Goal: Information Seeking & Learning: Learn about a topic

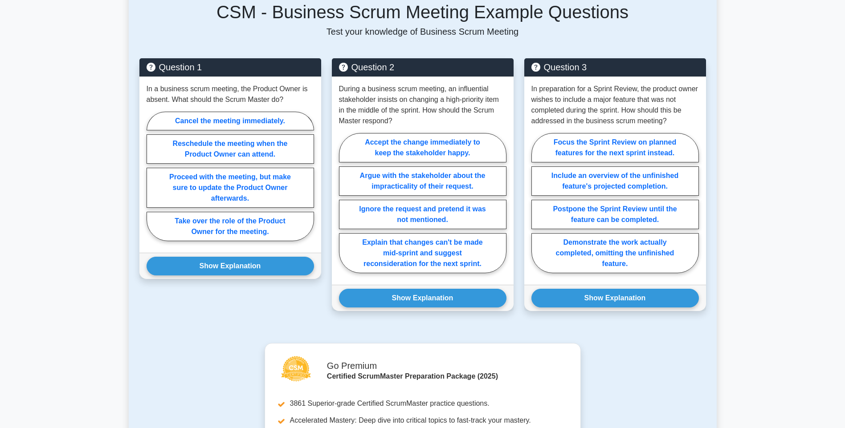
scroll to position [312, 0]
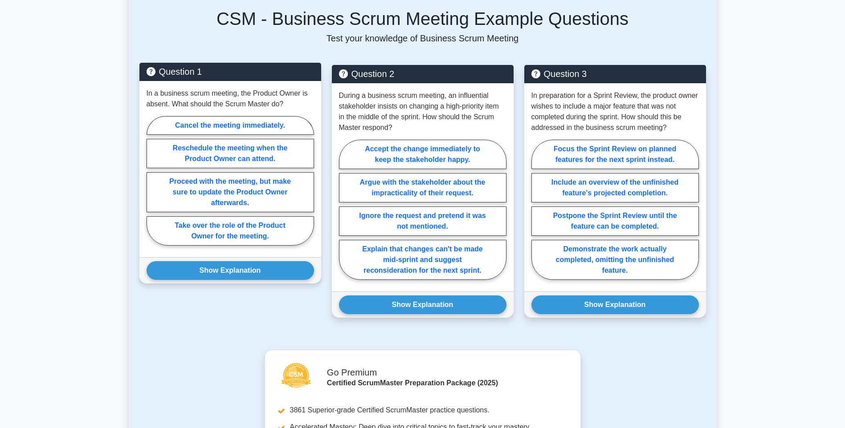
click at [146, 102] on div "In a business scrum meeting, the Product Owner is absent. What should the Scrum…" at bounding box center [230, 169] width 182 height 176
click at [150, 106] on p "In a business scrum meeting, the Product Owner is absent. What should the Scrum…" at bounding box center [230, 98] width 167 height 21
copy p "absent"
click at [197, 159] on label "Reschedule the meeting when the Product Owner can attend." at bounding box center [230, 153] width 167 height 29
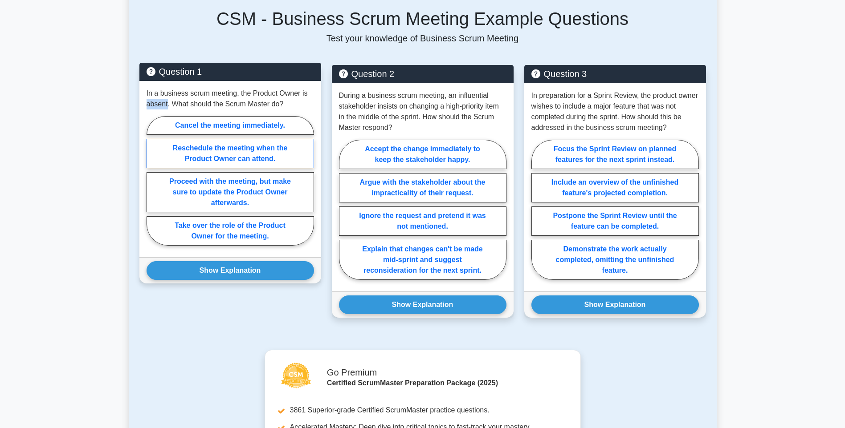
click at [152, 181] on input "Reschedule the meeting when the Product Owner can attend." at bounding box center [150, 184] width 6 height 6
radio input "true"
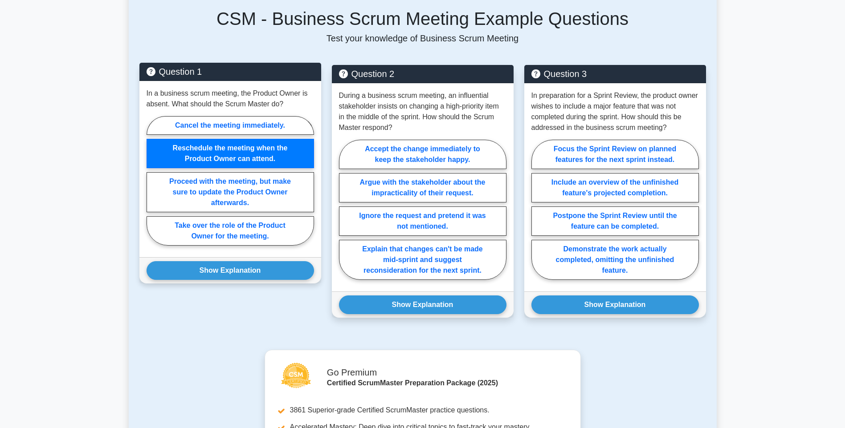
click at [197, 281] on div "Show Explanation Correct Answer: Proceed with the meeting, but make sure to upd…" at bounding box center [230, 270] width 182 height 26
click at [200, 272] on button "Show Explanation" at bounding box center [230, 270] width 167 height 19
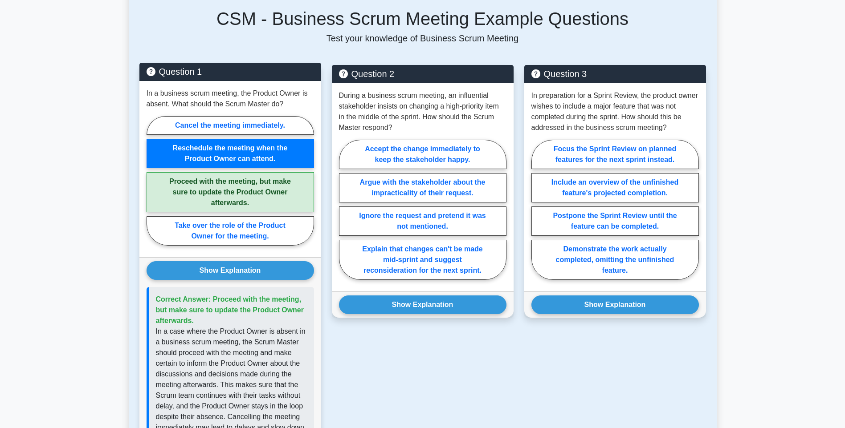
click at [166, 92] on p "In a business scrum meeting, the Product Owner is absent. What should the Scrum…" at bounding box center [230, 98] width 167 height 21
drag, startPoint x: 143, startPoint y: 90, endPoint x: 235, endPoint y: 94, distance: 92.7
click at [235, 94] on div "In a business scrum meeting, the Product Owner is absent. What should the Scrum…" at bounding box center [230, 169] width 182 height 176
drag, startPoint x: 235, startPoint y: 94, endPoint x: 226, endPoint y: 92, distance: 9.0
copy p "In a business scrum meeting"
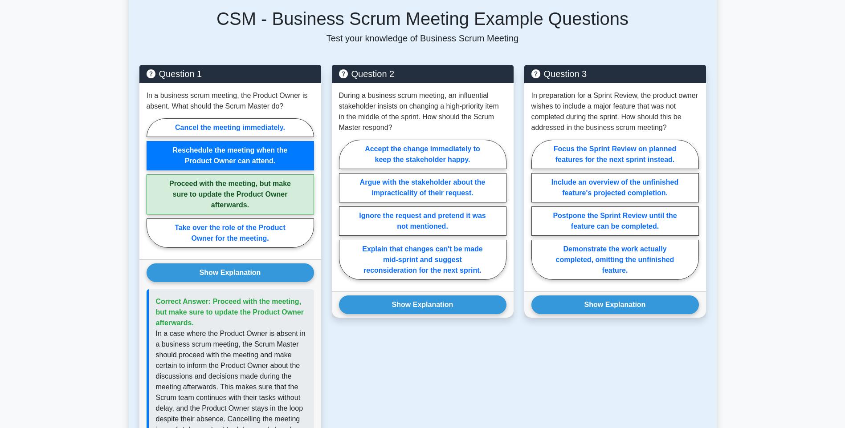
click at [55, 188] on main "Back to Scrum Meetings Business Scrum Meeting 5 minutes 5 Questions A" at bounding box center [422, 309] width 845 height 1184
click at [73, 205] on main "Back to Scrum Meetings Business Scrum Meeting 5 minutes 5 Questions A" at bounding box center [422, 309] width 845 height 1184
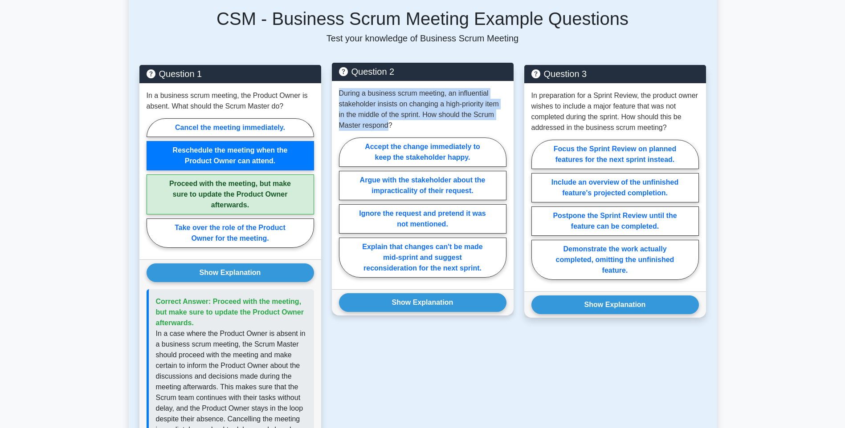
drag, startPoint x: 389, startPoint y: 126, endPoint x: 336, endPoint y: 93, distance: 62.3
click at [336, 93] on div "During a business scrum meeting, an influential stakeholder insists on changing…" at bounding box center [423, 185] width 182 height 208
copy p "During a business scrum meeting, an influential stakeholder insists on changing…"
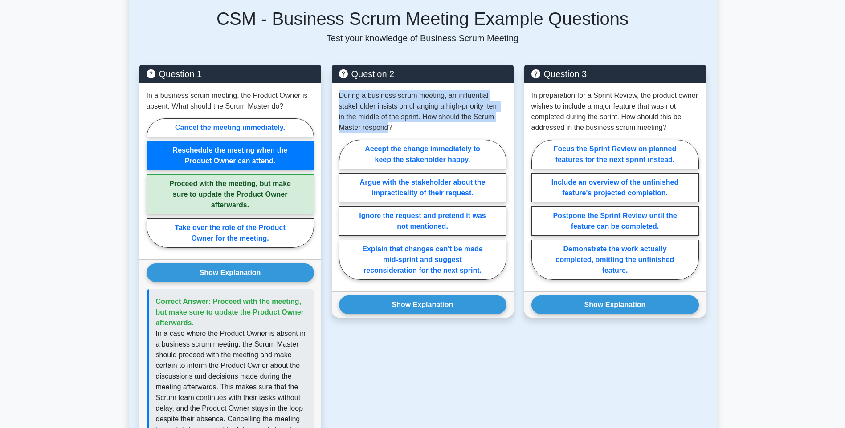
drag, startPoint x: 356, startPoint y: 245, endPoint x: 517, endPoint y: 278, distance: 163.7
click at [517, 278] on div "Question 2 During a business scrum meeting, an influential stakeholder insists …" at bounding box center [422, 303] width 192 height 477
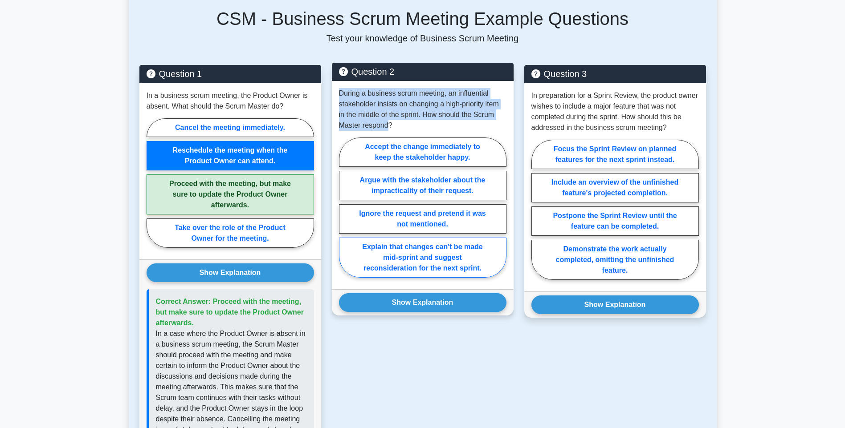
click at [422, 254] on label "Explain that changes can't be made mid-sprint and suggest reconsideration for t…" at bounding box center [422, 258] width 167 height 40
click at [345, 213] on input "Explain that changes can't be made mid-sprint and suggest reconsideration for t…" at bounding box center [342, 211] width 6 height 6
radio input "true"
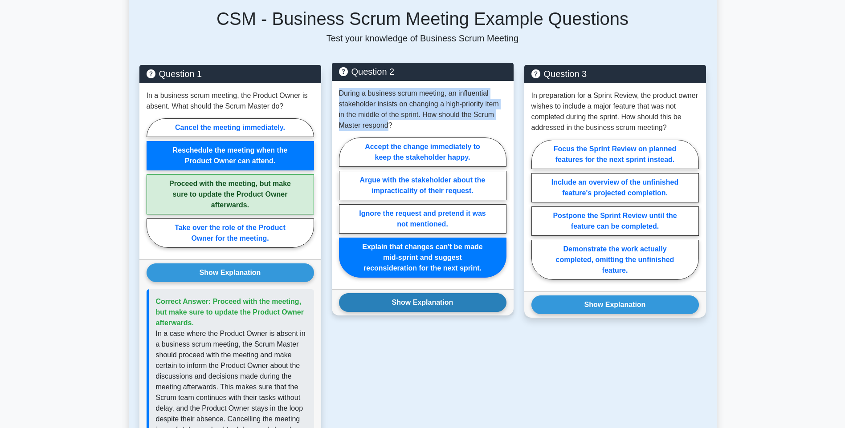
click at [370, 311] on button "Show Explanation" at bounding box center [422, 302] width 167 height 19
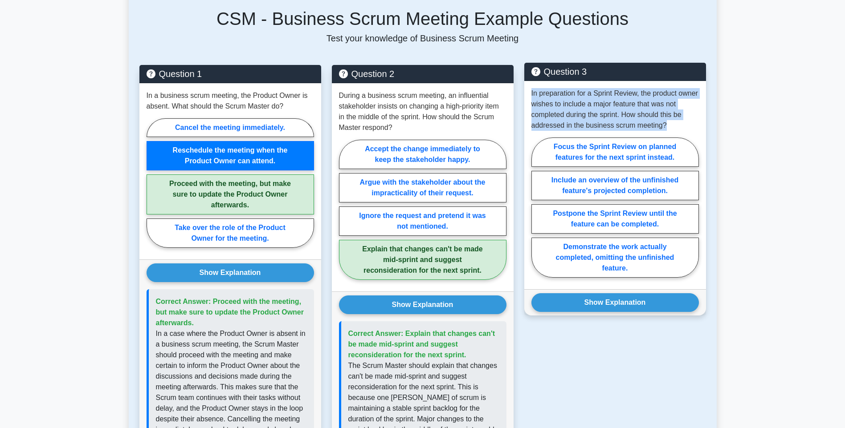
drag, startPoint x: 529, startPoint y: 94, endPoint x: 679, endPoint y: 124, distance: 152.1
click at [679, 124] on div "In preparation for a Sprint Review, the product owner wishes to include a major…" at bounding box center [615, 185] width 182 height 208
drag, startPoint x: 679, startPoint y: 124, endPoint x: 631, endPoint y: 117, distance: 48.6
copy p "In preparation for a Sprint Review, the product owner wishes to include a major…"
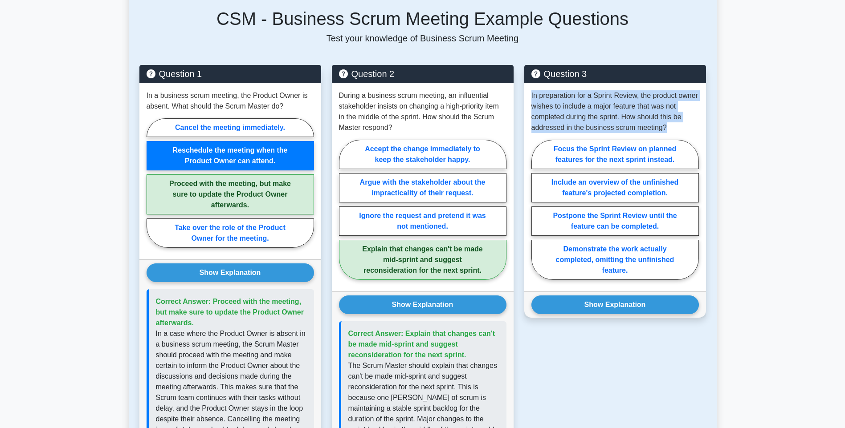
click at [745, 108] on main "Back to Scrum Meetings Business Scrum Meeting 5 minutes 5 Questions A" at bounding box center [422, 341] width 845 height 1248
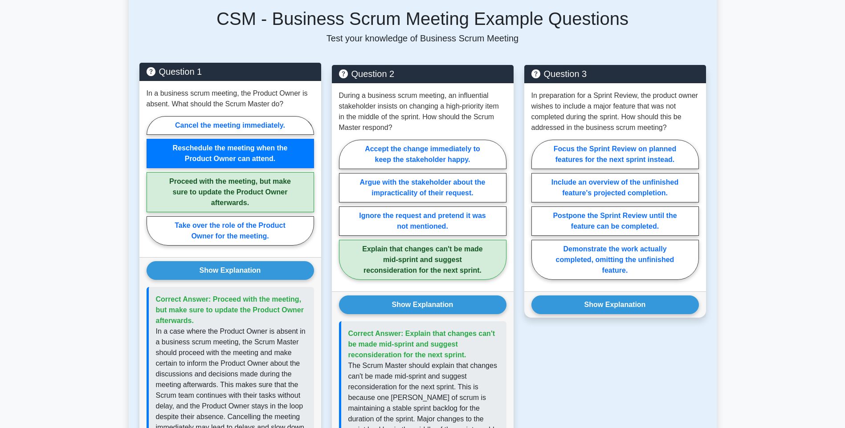
drag, startPoint x: 243, startPoint y: 204, endPoint x: 201, endPoint y: 206, distance: 41.9
click at [201, 206] on label "Proceed with the meeting, but make sure to update the Product Owner afterwards." at bounding box center [230, 192] width 167 height 40
click at [152, 187] on input "Proceed with the meeting, but make sure to update the Product Owner afterwards." at bounding box center [150, 184] width 6 height 6
radio input "true"
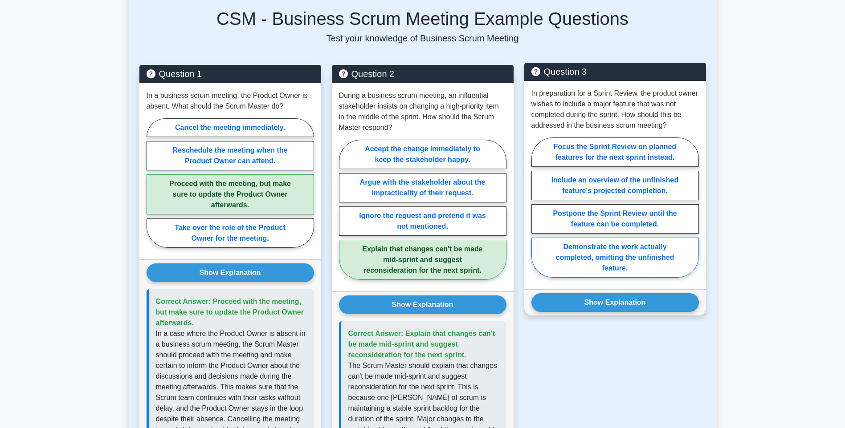
click at [569, 270] on label "Demonstrate the work actually completed, omitting the unfinished feature." at bounding box center [614, 258] width 167 height 40
click at [537, 213] on input "Demonstrate the work actually completed, omitting the unfinished feature." at bounding box center [534, 211] width 6 height 6
radio input "true"
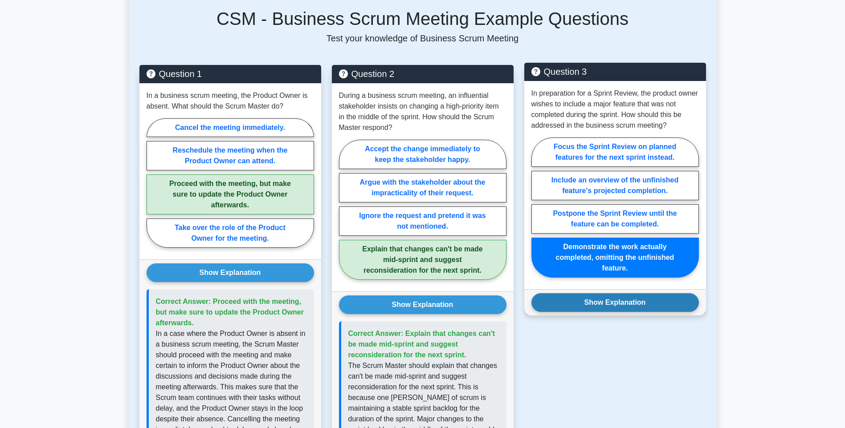
click at [578, 302] on button "Show Explanation" at bounding box center [614, 302] width 167 height 19
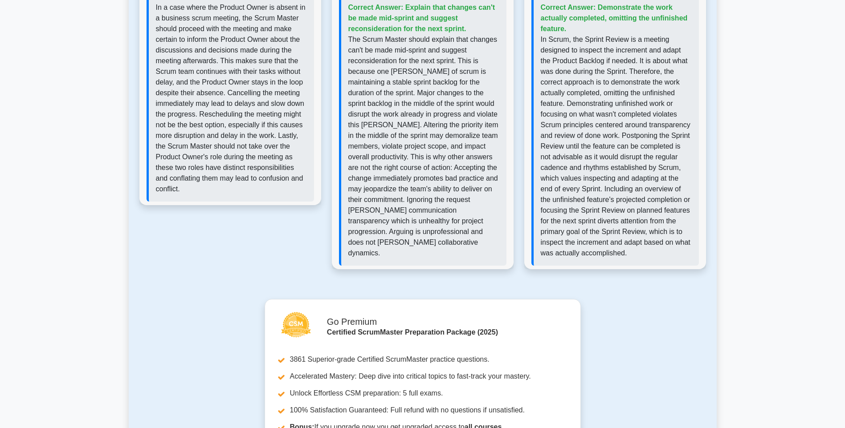
scroll to position [635, 0]
